Goal: Use online tool/utility: Utilize a website feature to perform a specific function

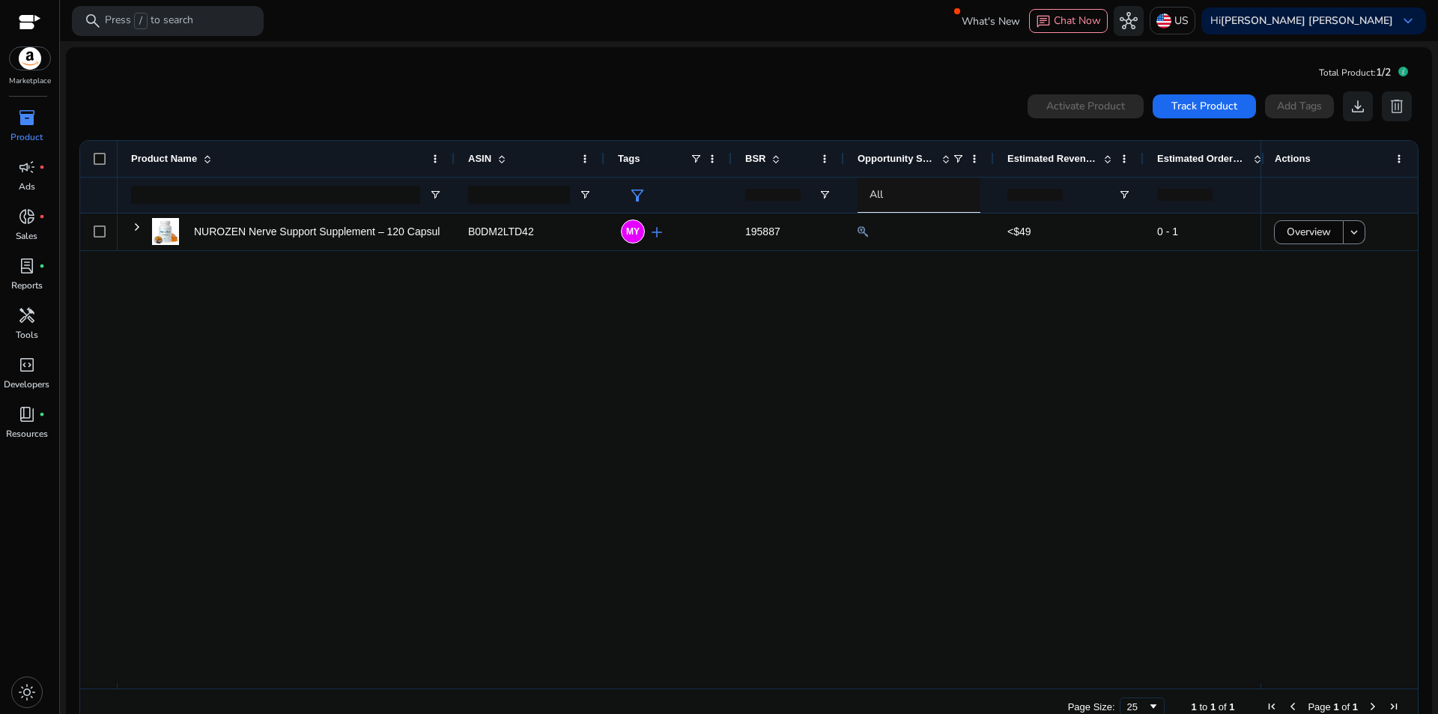
click at [702, 327] on div "NUROZEN Nerve Support Supplement – 120 Capsules | Powerful Blend... B0DM2LTD42 …" at bounding box center [689, 448] width 1143 height 470
click at [624, 61] on mat-card "Total Product: 1/2 0 products selected Activate Product Track Product Add Tags …" at bounding box center [749, 396] width 1366 height 698
click at [25, 268] on span "lab_profile" at bounding box center [27, 266] width 18 height 18
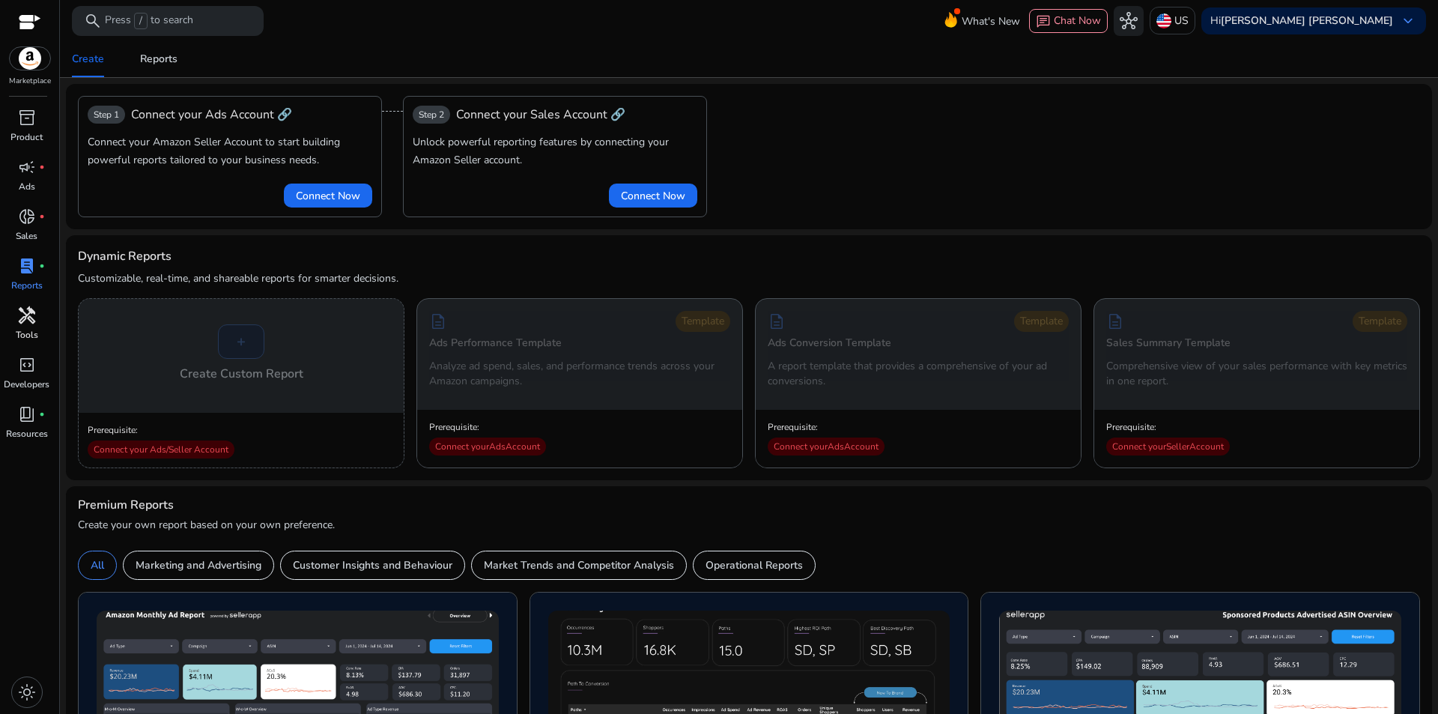
click at [25, 317] on span "handyman" at bounding box center [27, 315] width 18 height 18
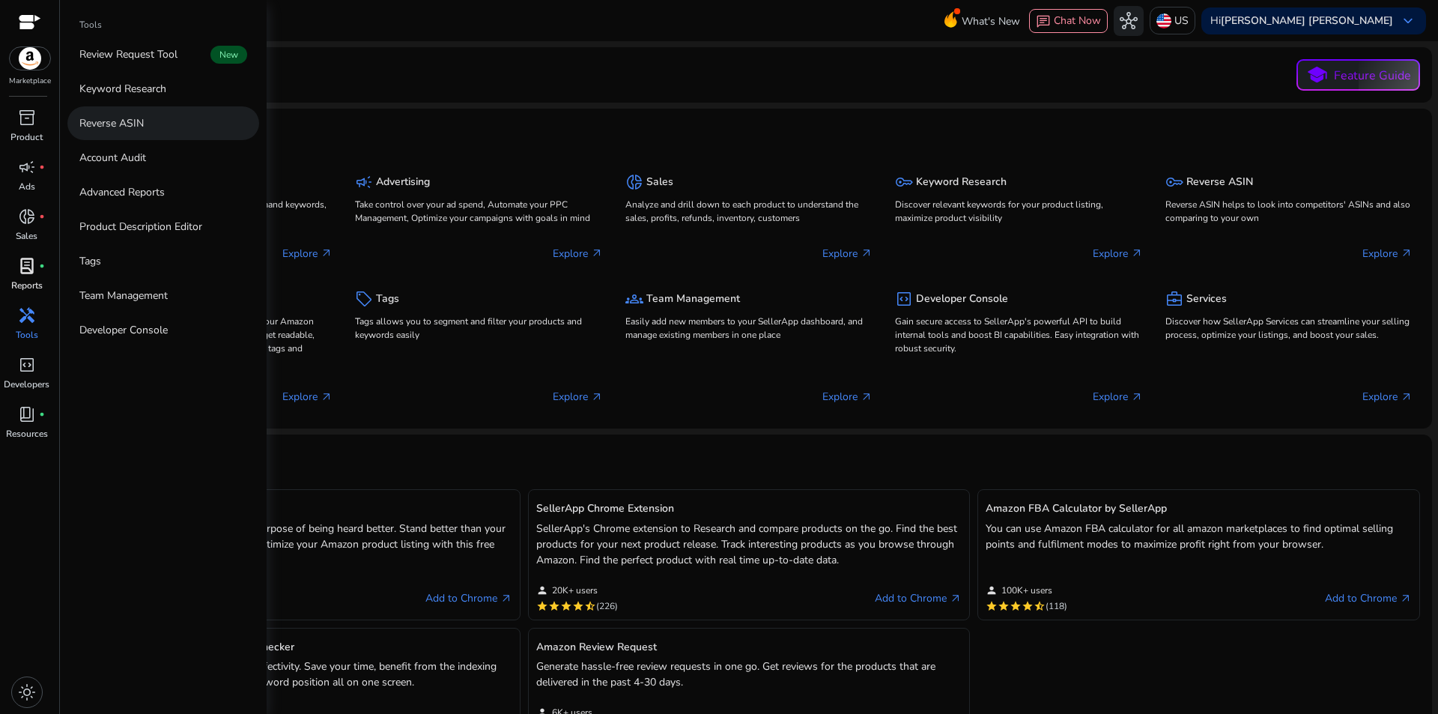
click at [177, 130] on link "Reverse ASIN" at bounding box center [163, 123] width 192 height 34
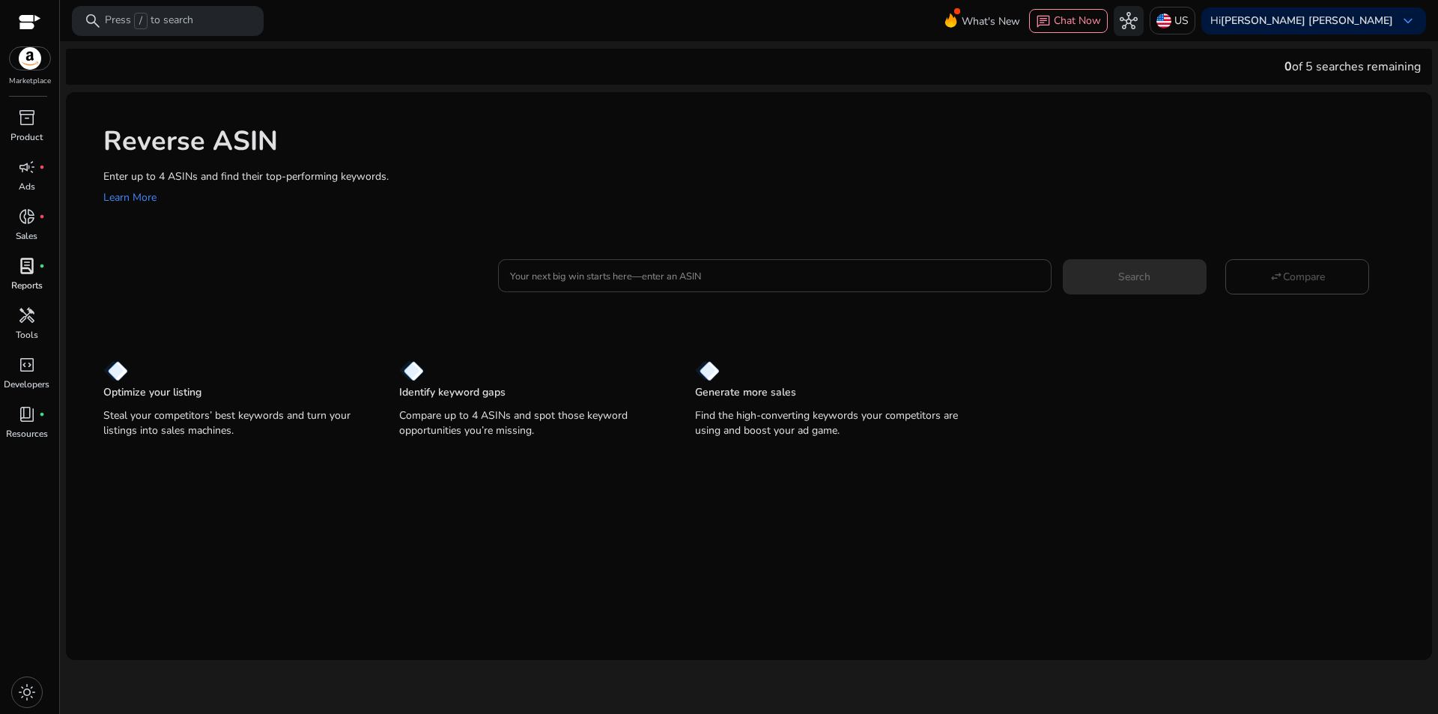
click at [631, 281] on input "Your next big win starts here—enter an ASIN" at bounding box center [774, 275] width 529 height 16
drag, startPoint x: 1281, startPoint y: 69, endPoint x: 1320, endPoint y: 63, distance: 39.4
click at [1320, 63] on div "0 of 5 searches remaining" at bounding box center [749, 67] width 1366 height 36
click at [817, 131] on h1 "Reverse ASIN" at bounding box center [760, 141] width 1314 height 32
